Goal: Information Seeking & Learning: Learn about a topic

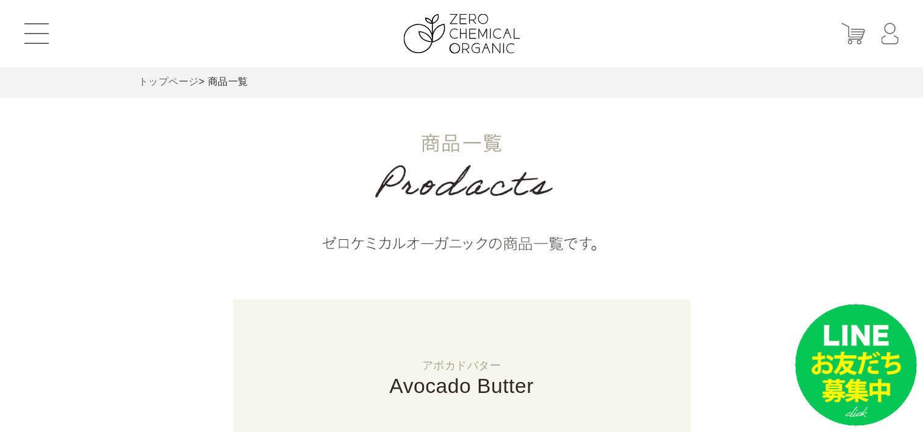
click at [154, 83] on link "トップページ" at bounding box center [169, 81] width 60 height 10
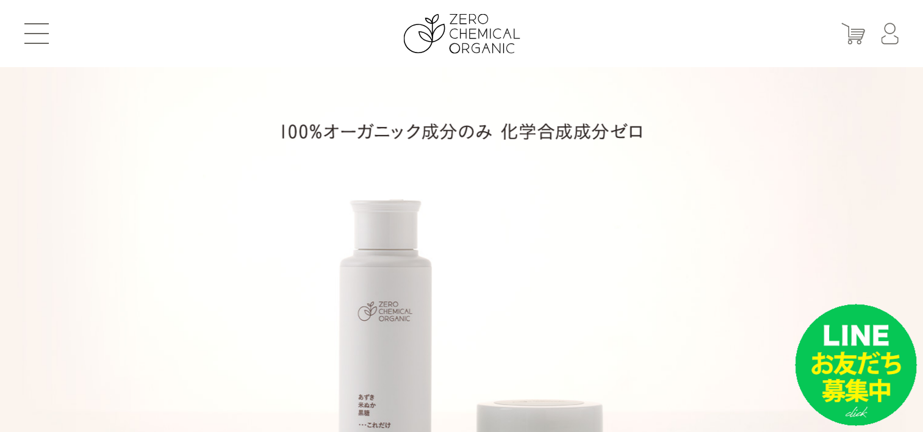
click at [39, 45] on header "はじめての方へ 商品一覧 定期お届けコース ショッピングガイド よくあるご質問 お問い合わせ 会員登録 マイページ カート ログイン パスワード発行" at bounding box center [461, 33] width 923 height 67
click at [36, 30] on button at bounding box center [36, 33] width 24 height 21
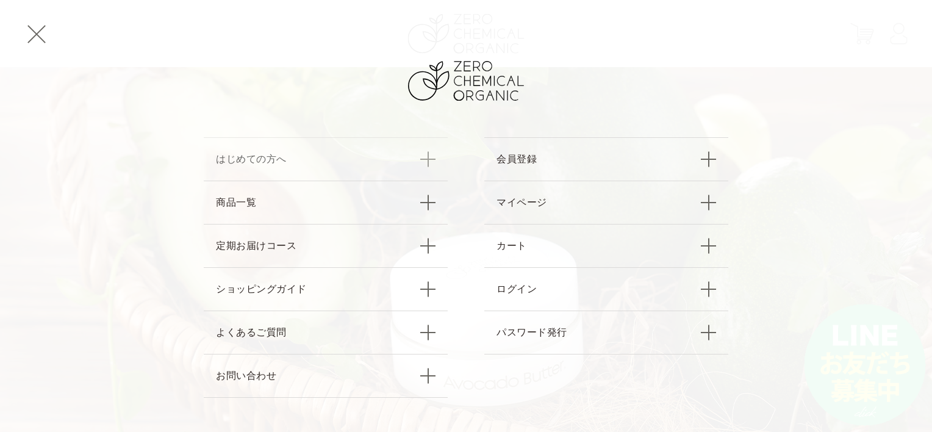
click at [286, 171] on link "はじめての方へ" at bounding box center [326, 158] width 244 height 43
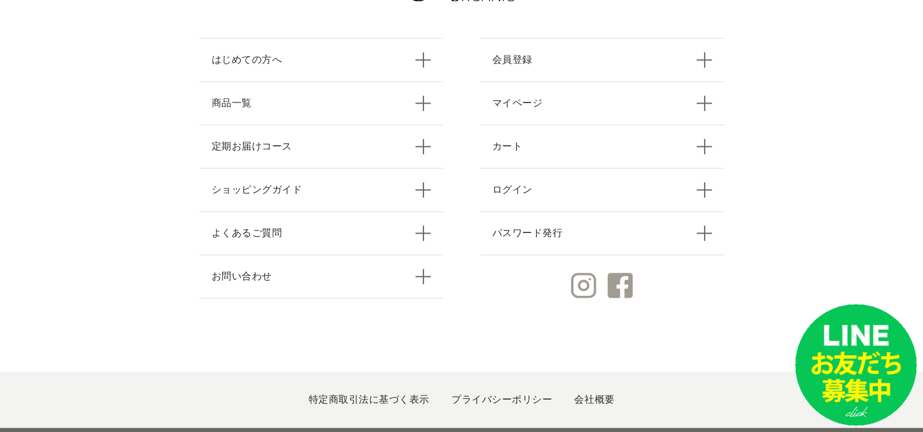
scroll to position [1431, 0]
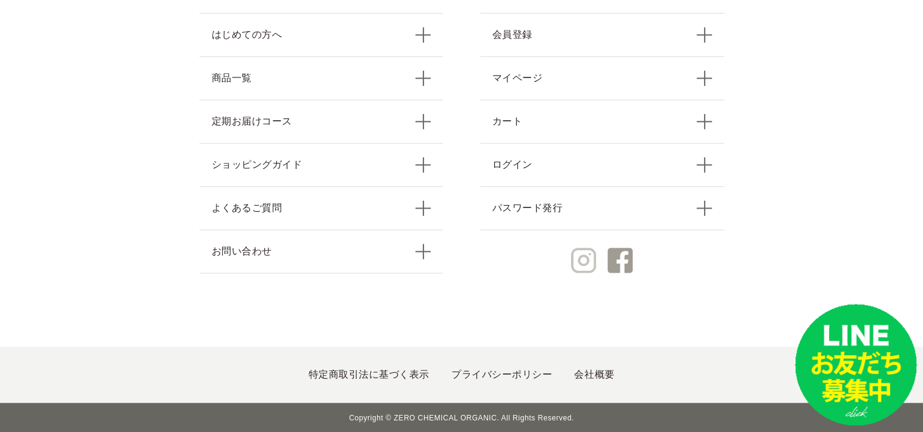
click at [593, 261] on img at bounding box center [583, 260] width 25 height 25
